Goal: Task Accomplishment & Management: Use online tool/utility

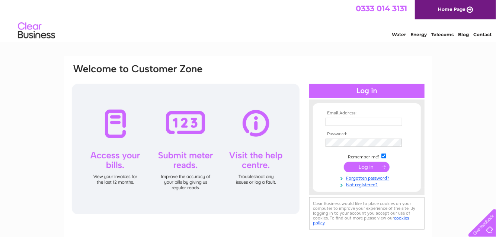
click at [331, 121] on input "text" at bounding box center [364, 122] width 77 height 8
type input "lw@jameshair.co.uk"
click at [384, 156] on input "checkbox" at bounding box center [383, 156] width 5 height 5
checkbox input "false"
click at [376, 166] on input "submit" at bounding box center [367, 166] width 46 height 10
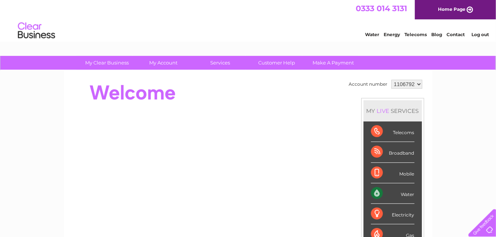
click at [417, 82] on select "1106792 1106945 1106947" at bounding box center [406, 84] width 31 height 9
click at [391, 80] on select "1106792 1106945 1106947" at bounding box center [406, 84] width 31 height 9
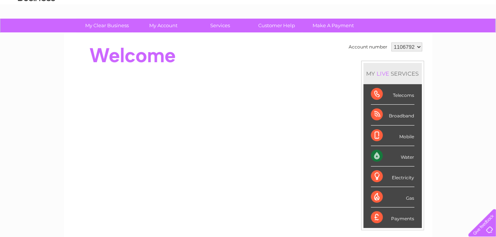
click at [376, 155] on div "Water" at bounding box center [393, 156] width 44 height 20
click at [403, 155] on div "Water" at bounding box center [393, 156] width 44 height 20
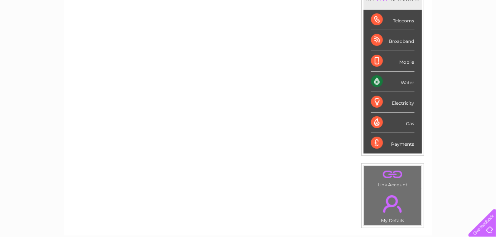
scroll to position [0, 0]
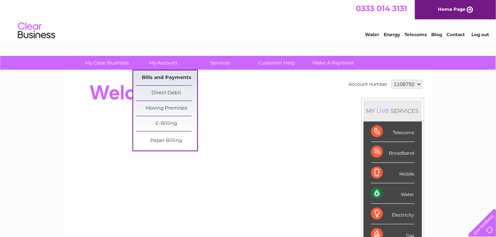
click at [166, 76] on link "Bills and Payments" at bounding box center [166, 77] width 61 height 15
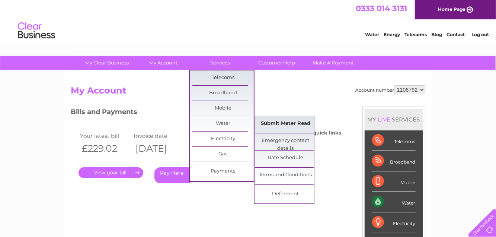
click at [283, 122] on link "Submit Meter Read" at bounding box center [285, 123] width 61 height 15
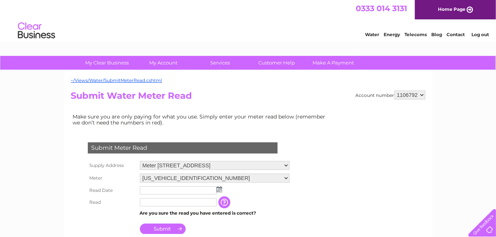
click at [219, 189] on img at bounding box center [220, 189] width 6 height 6
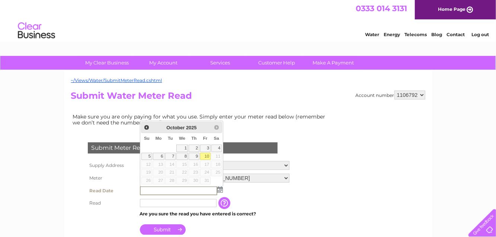
click at [203, 156] on link "10" at bounding box center [205, 156] width 10 height 7
type input "2025/10/10"
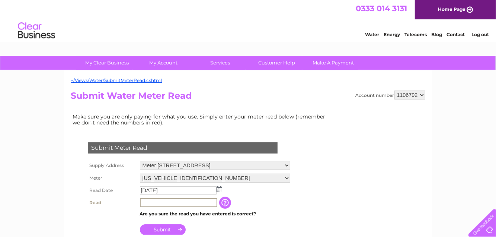
click at [141, 202] on input "text" at bounding box center [178, 202] width 77 height 9
type input "543"
click at [228, 200] on input "button" at bounding box center [225, 202] width 13 height 12
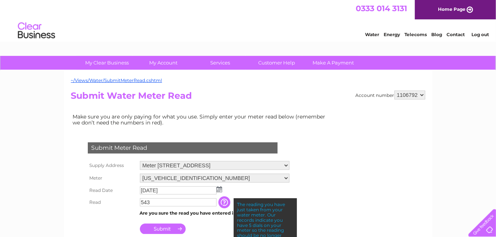
scroll to position [37, 0]
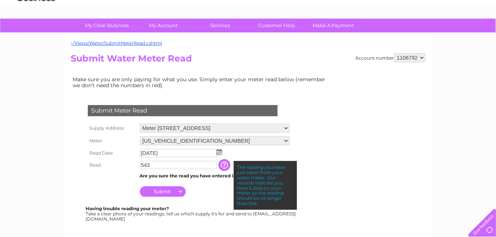
click at [163, 190] on input "Submit" at bounding box center [163, 191] width 46 height 10
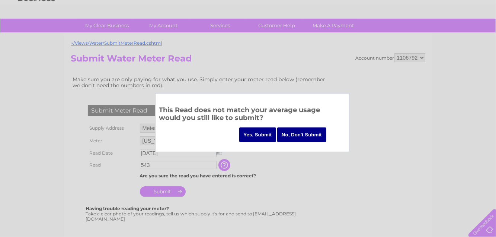
click at [254, 135] on input "Yes, Submit" at bounding box center [257, 134] width 37 height 15
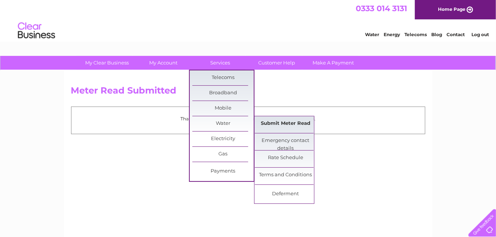
click at [293, 121] on link "Submit Meter Read" at bounding box center [285, 123] width 61 height 15
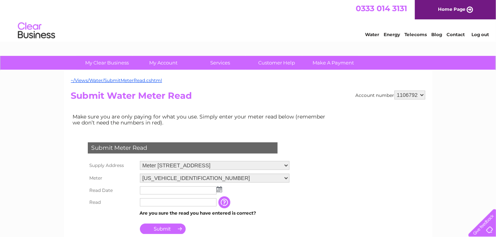
click at [289, 164] on select "Meter 4 Trough, Rankeilour Estate, [GEOGRAPHIC_DATA], KY15 5RE Meter 1 Steading…" at bounding box center [215, 165] width 150 height 9
select select "540637"
click at [140, 161] on select "Meter 4 Trough, Rankeilour Estate, Cupar, KY15 5RE Meter 1 Steading/Piggery, Ra…" at bounding box center [215, 166] width 150 height 10
click at [144, 187] on input "text" at bounding box center [178, 190] width 77 height 8
click at [219, 189] on img at bounding box center [220, 189] width 6 height 6
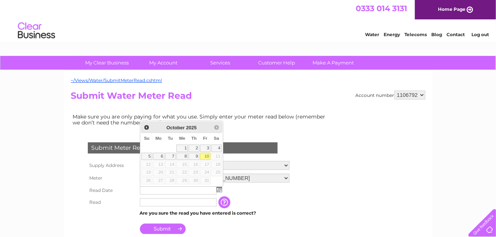
click at [203, 154] on link "10" at bounding box center [205, 156] width 10 height 7
type input "2025/10/10"
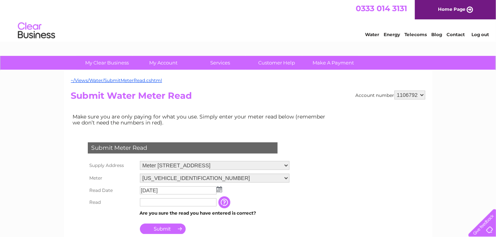
click at [143, 202] on input "text" at bounding box center [178, 202] width 77 height 8
type input "9120"
click at [161, 226] on input "Submit" at bounding box center [163, 228] width 46 height 10
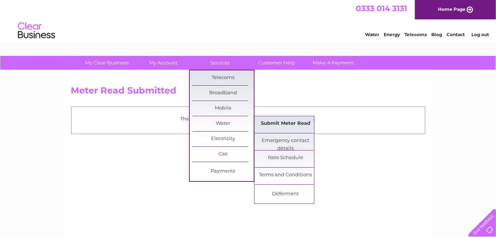
click at [291, 121] on link "Submit Meter Read" at bounding box center [285, 123] width 61 height 15
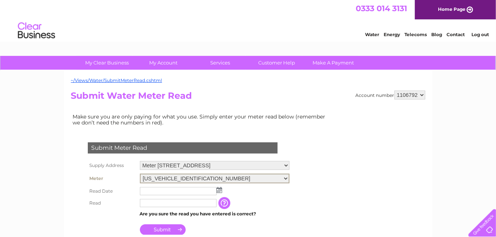
click at [289, 177] on select "06ELSTER22M193268" at bounding box center [215, 178] width 150 height 10
click at [289, 165] on select "Meter 4 Trough, Rankeilour Estate, Cupar, KY15 5RE Meter 1 Steading/Piggery, Ra…" at bounding box center [215, 165] width 150 height 9
select select "540638"
click at [140, 161] on select "Meter 4 Trough, Rankeilour Estate, Cupar, KY15 5RE Meter 1 Steading/Piggery, Ra…" at bounding box center [215, 166] width 150 height 10
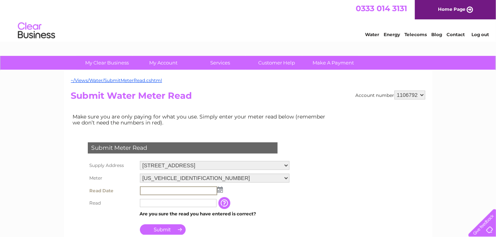
click at [142, 190] on input "text" at bounding box center [178, 190] width 77 height 9
click at [220, 190] on img at bounding box center [220, 189] width 6 height 6
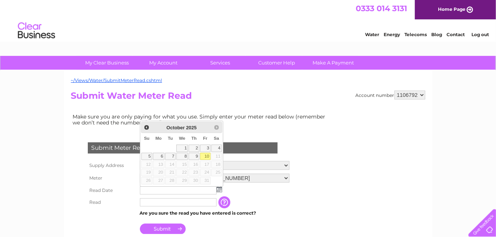
click at [206, 155] on link "10" at bounding box center [205, 156] width 10 height 7
type input "2025/10/10"
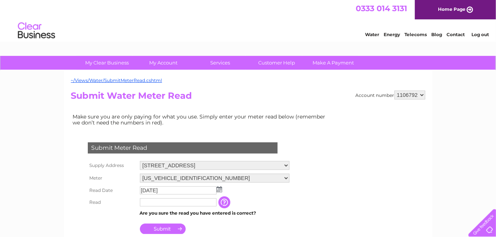
click at [145, 201] on input "text" at bounding box center [178, 202] width 77 height 8
type input "1844"
click at [159, 229] on input "Submit" at bounding box center [163, 229] width 46 height 10
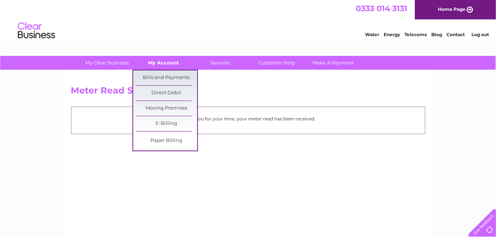
click at [170, 62] on link "My Account" at bounding box center [163, 63] width 61 height 14
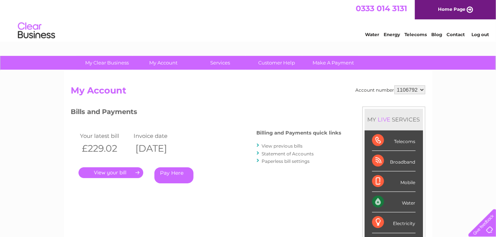
click at [421, 89] on select "1106792 1106945 1106947" at bounding box center [409, 89] width 31 height 9
select select "1106945"
click at [395, 85] on select "1106792 1106945 1106947" at bounding box center [409, 89] width 31 height 9
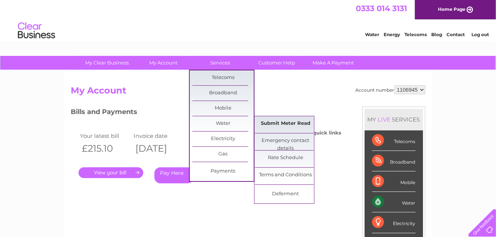
click at [291, 121] on link "Submit Meter Read" at bounding box center [285, 123] width 61 height 15
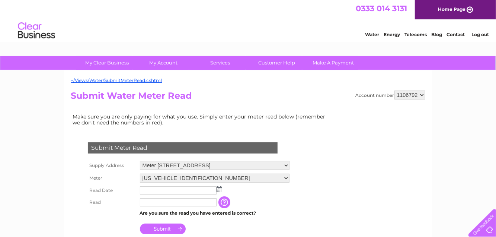
click at [421, 94] on select "1106792 1106945 1106947" at bounding box center [409, 94] width 31 height 9
select select "1106945"
click at [395, 90] on select "1106792 1106945 1106947" at bounding box center [409, 94] width 31 height 9
click at [218, 190] on img at bounding box center [220, 189] width 6 height 6
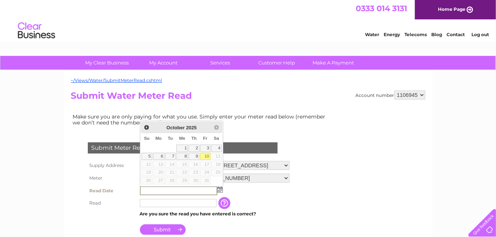
click at [206, 156] on link "10" at bounding box center [205, 156] width 10 height 7
type input "2025/10/10"
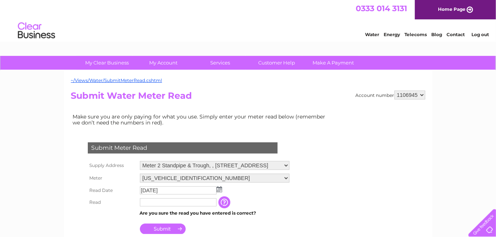
click at [142, 202] on input "text" at bounding box center [178, 202] width 77 height 8
click at [291, 206] on td "The reading you have just taken from your water meter. Our records indicate you…" at bounding box center [263, 202] width 60 height 13
click at [143, 202] on input "text" at bounding box center [178, 202] width 77 height 8
type input "5499"
click at [165, 227] on input "Submit" at bounding box center [163, 228] width 46 height 10
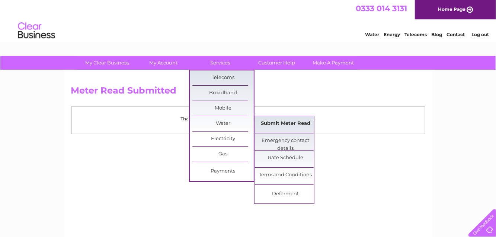
click at [291, 126] on link "Submit Meter Read" at bounding box center [285, 123] width 61 height 15
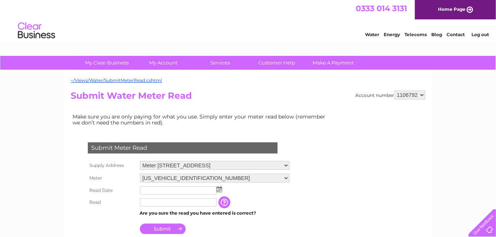
click at [421, 96] on select "1106792 1106945 1106947" at bounding box center [409, 94] width 31 height 9
select select "1106945"
click at [395, 90] on select "1106792 1106945 1106947" at bounding box center [409, 94] width 31 height 9
click at [289, 165] on select "Meter 2 Standpipe & Trough, , [GEOGRAPHIC_DATA], [GEOGRAPHIC_DATA], KY15 5RE Me…" at bounding box center [215, 165] width 150 height 9
select select "541065"
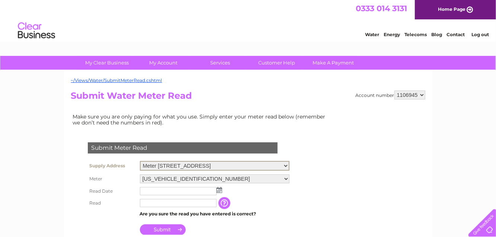
click at [140, 161] on select "Meter 2 Standpipe & Trough, , Rankeilour Estate, Cupar, KY15 5RE Meter 3 Trough…" at bounding box center [215, 166] width 150 height 10
click at [217, 190] on img at bounding box center [220, 189] width 6 height 6
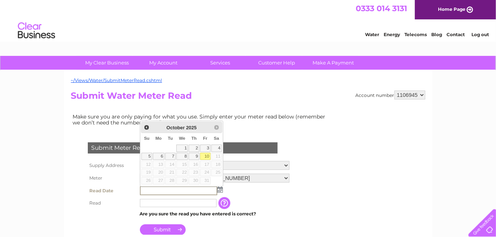
click at [205, 154] on link "10" at bounding box center [205, 156] width 10 height 7
type input "2025/10/10"
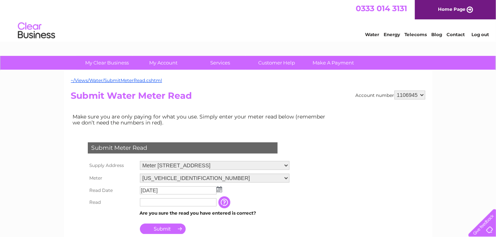
click at [147, 202] on input "text" at bounding box center [178, 202] width 77 height 8
type input "439"
click at [162, 225] on input "Submit" at bounding box center [163, 229] width 46 height 10
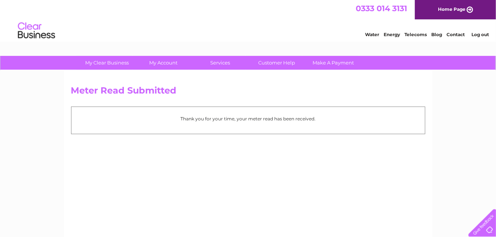
click at [480, 33] on link "Log out" at bounding box center [479, 35] width 17 height 6
